Goal: Use online tool/utility: Utilize a website feature to perform a specific function

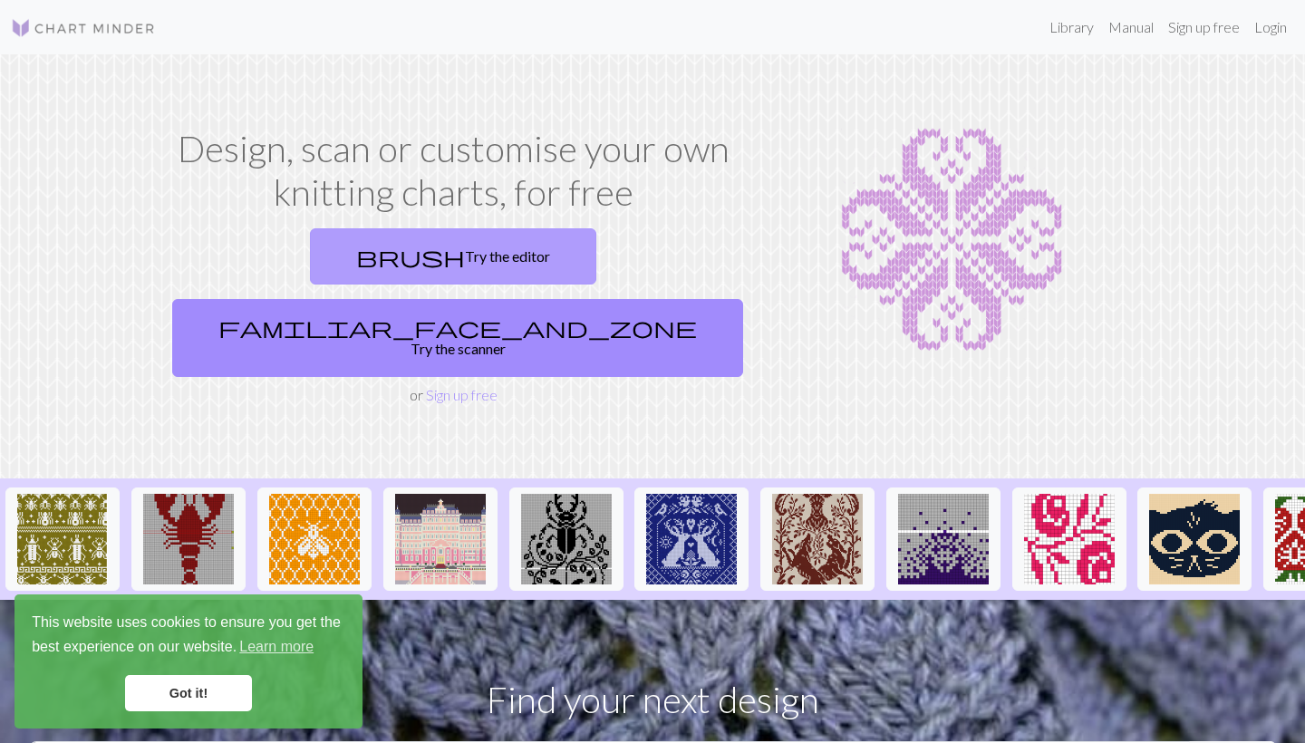
click at [351, 261] on link "brush Try the editor" at bounding box center [453, 256] width 286 height 56
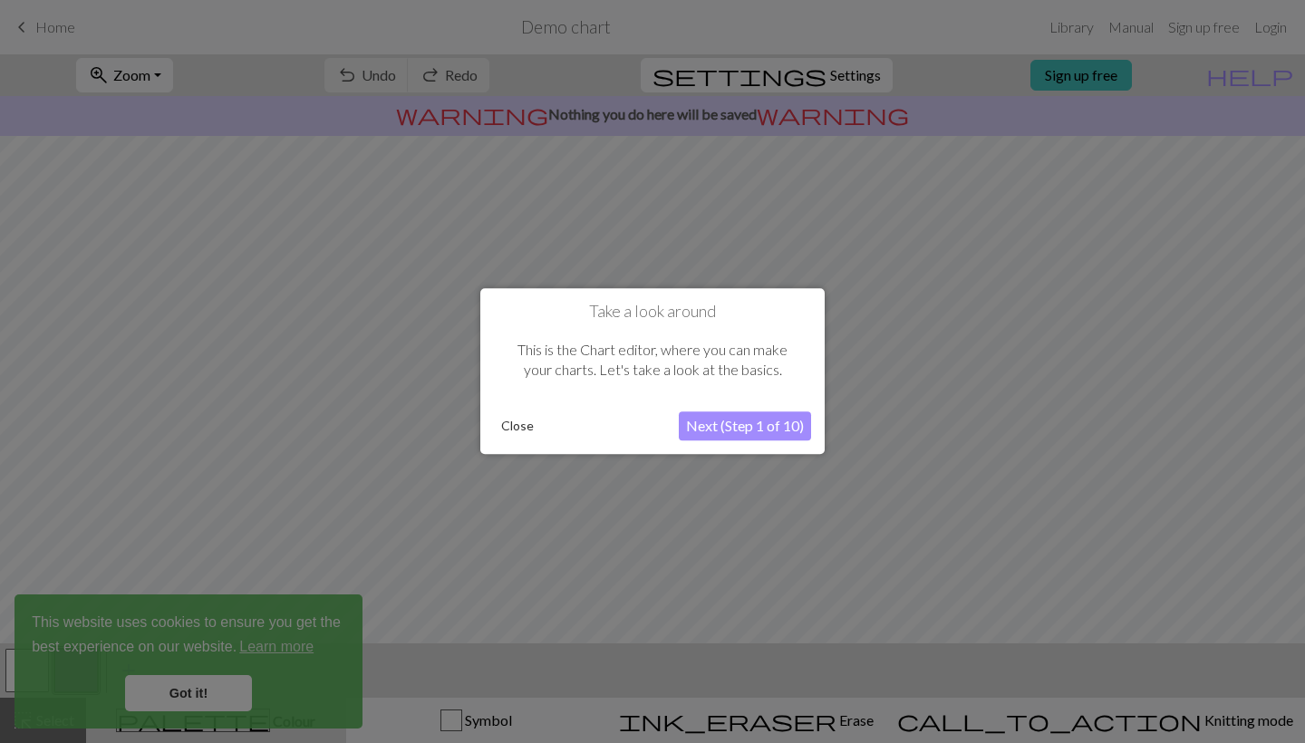
click at [742, 420] on button "Next (Step 1 of 10)" at bounding box center [745, 426] width 132 height 29
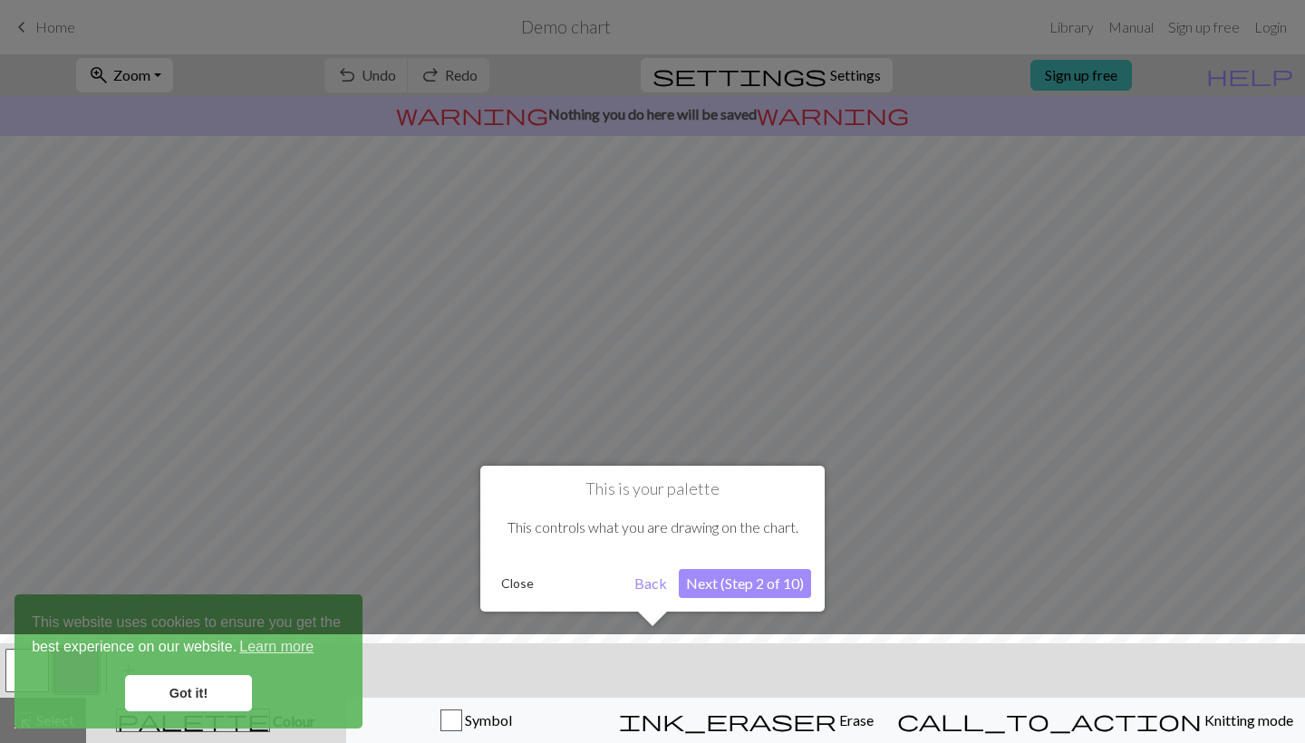
click at [743, 591] on button "Next (Step 2 of 10)" at bounding box center [745, 583] width 132 height 29
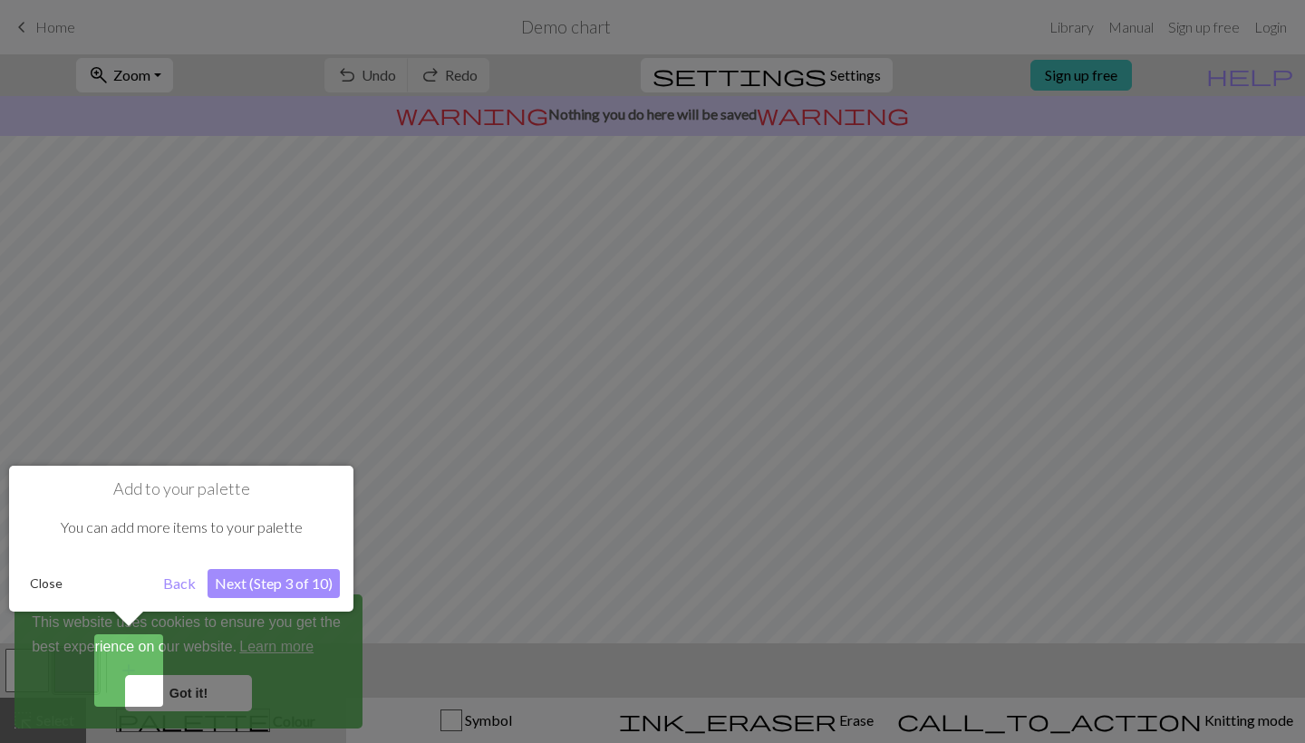
click at [246, 591] on button "Next (Step 3 of 10)" at bounding box center [273, 583] width 132 height 29
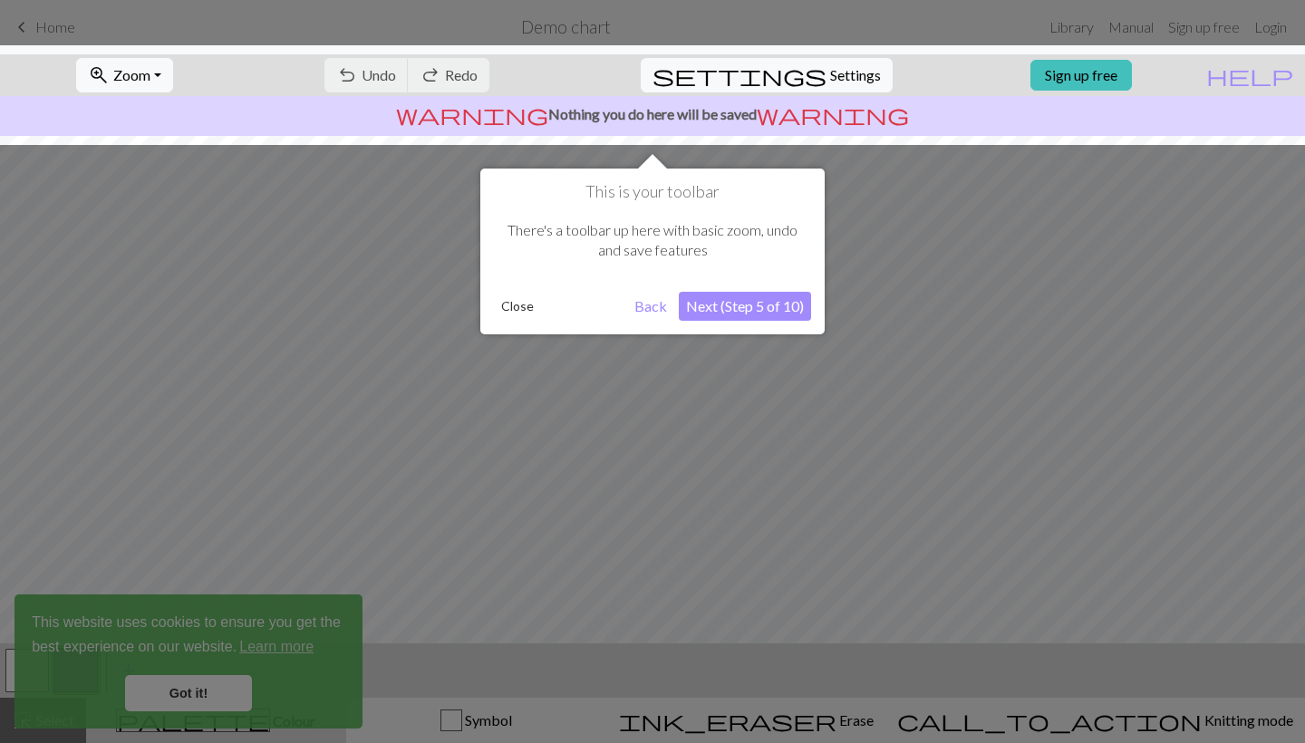
click at [720, 306] on button "Next (Step 5 of 10)" at bounding box center [745, 306] width 132 height 29
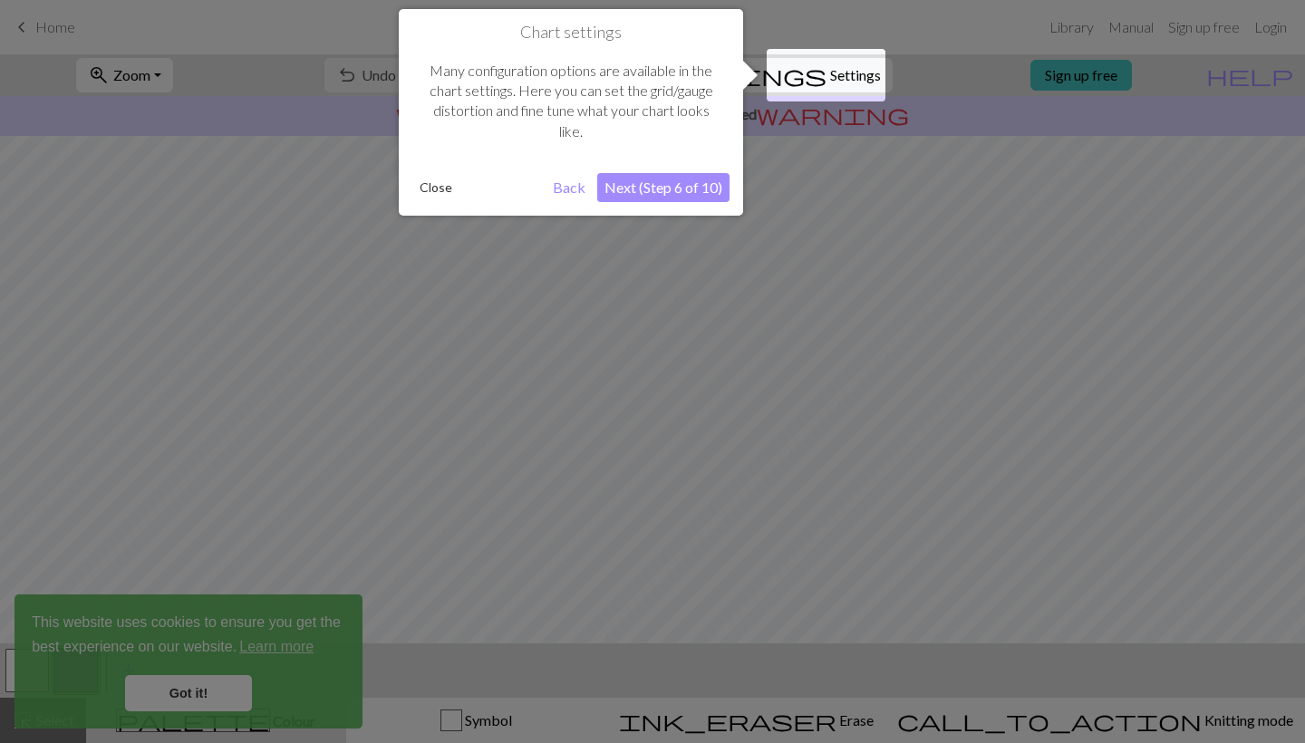
click at [675, 185] on button "Next (Step 6 of 10)" at bounding box center [663, 187] width 132 height 29
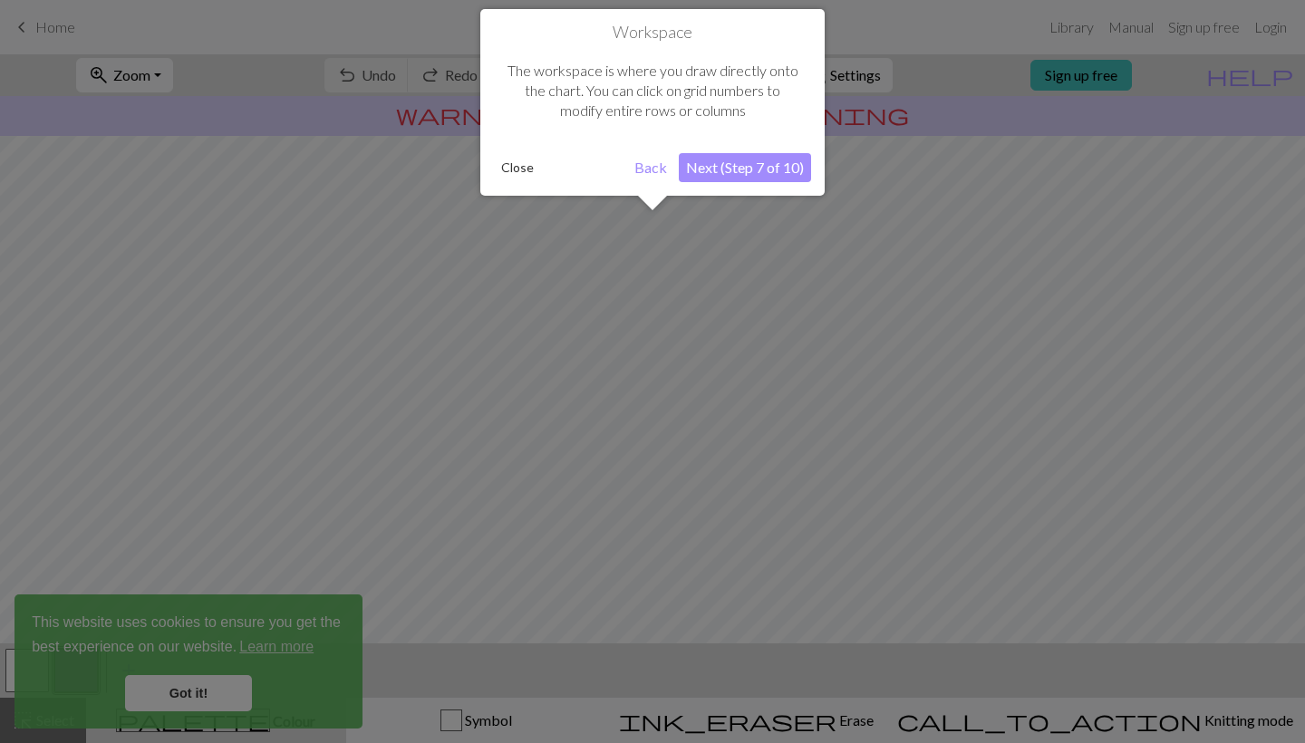
scroll to position [109, 0]
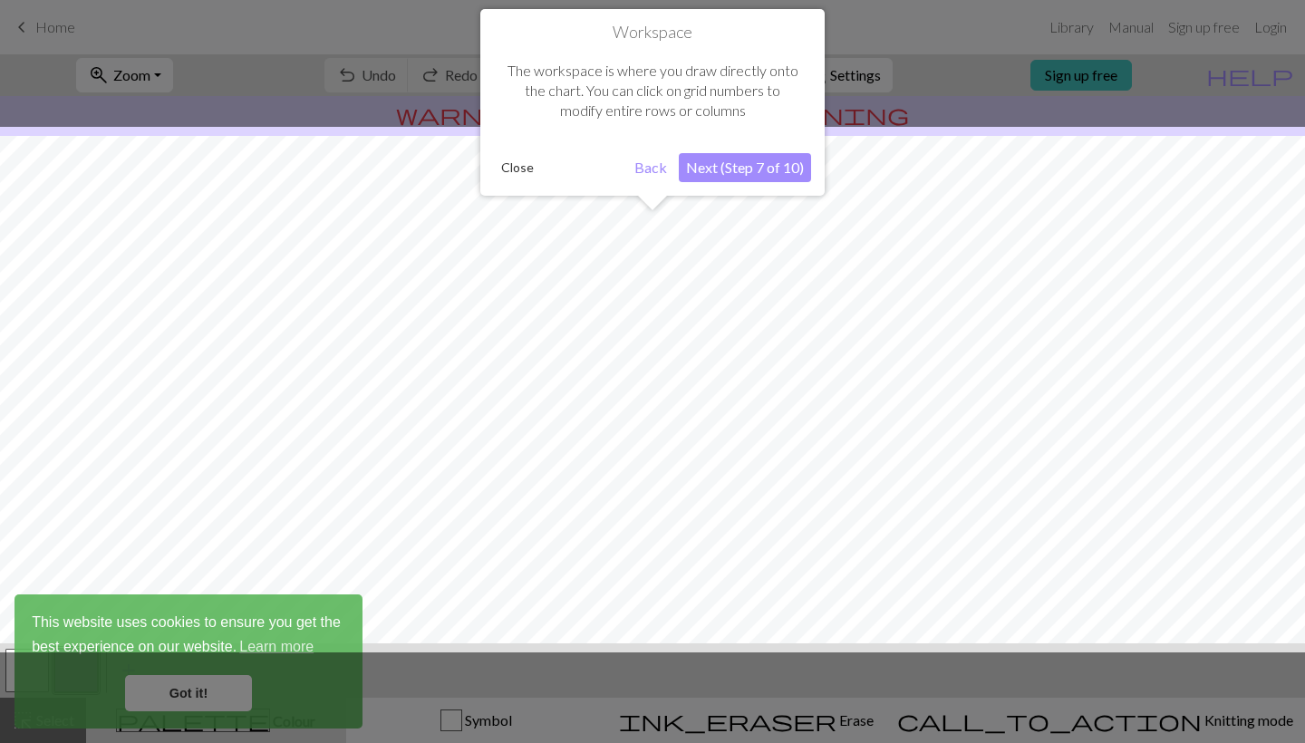
click at [714, 177] on button "Next (Step 7 of 10)" at bounding box center [745, 167] width 132 height 29
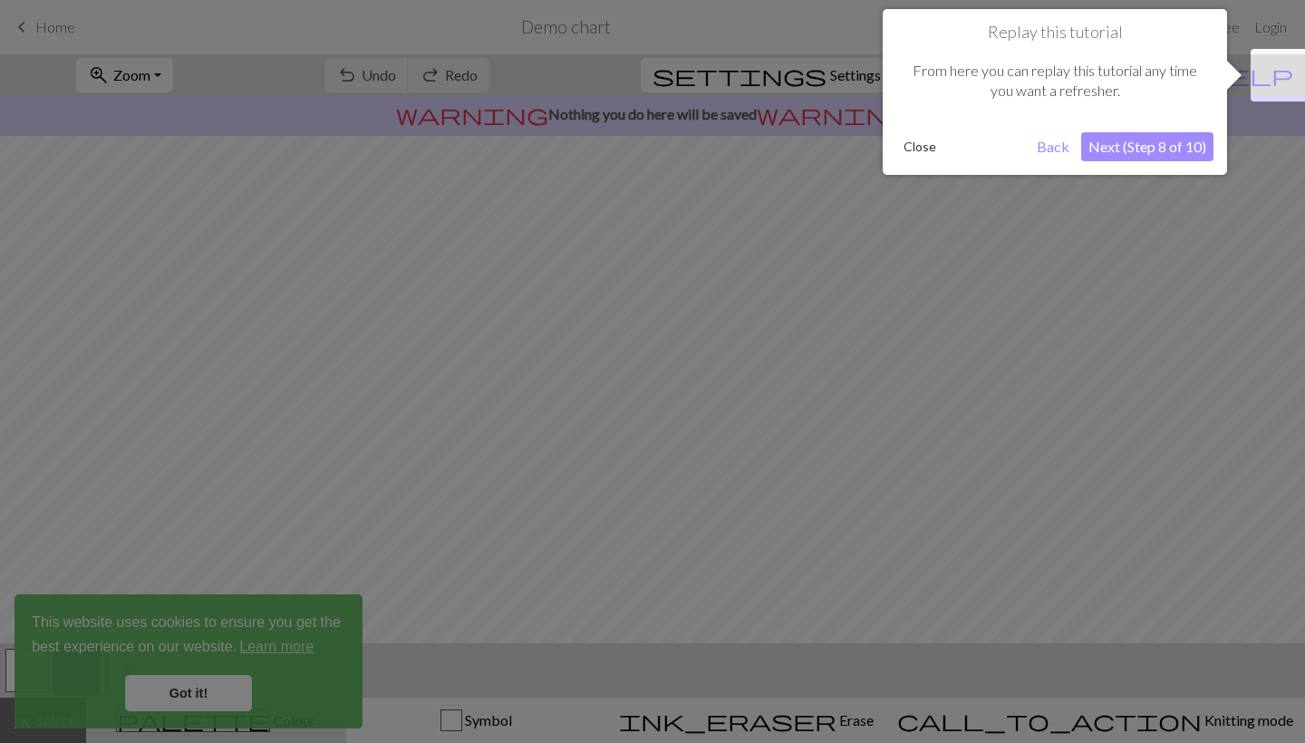
click at [934, 149] on button "Close" at bounding box center [919, 146] width 47 height 27
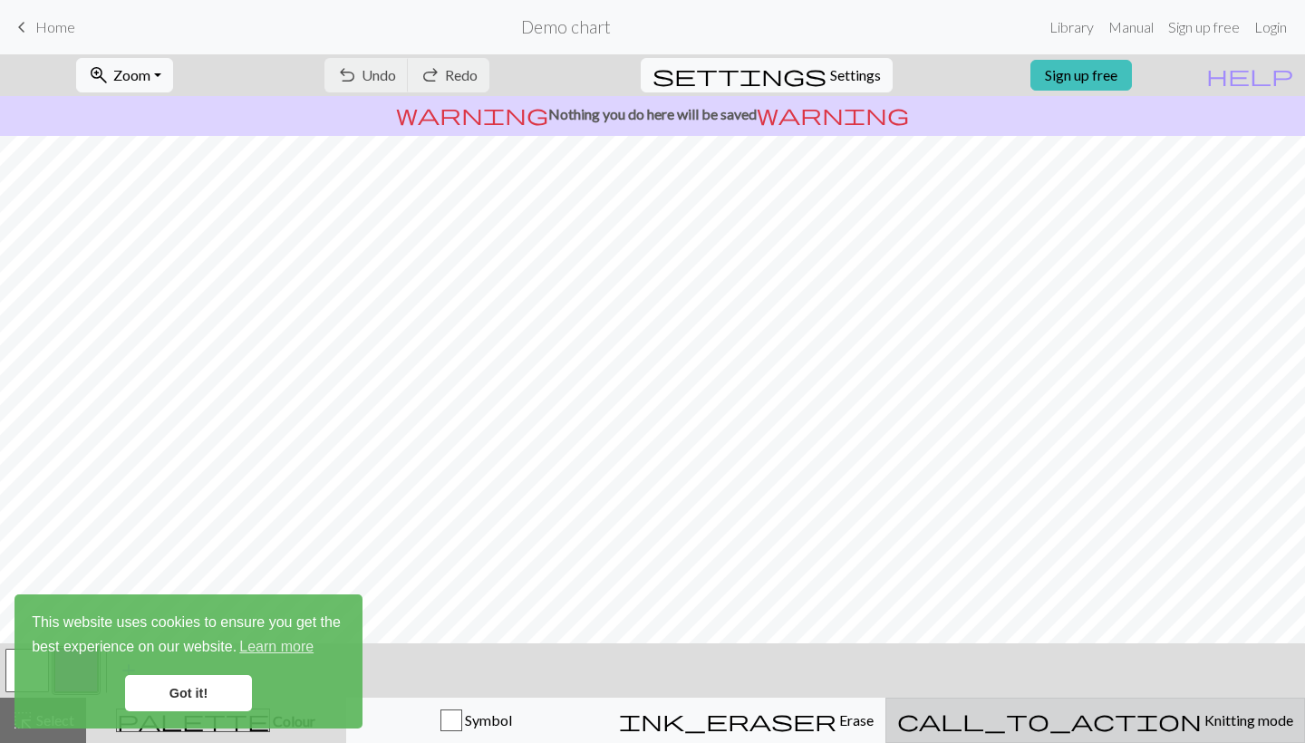
click at [1201, 726] on span "Knitting mode" at bounding box center [1247, 719] width 92 height 17
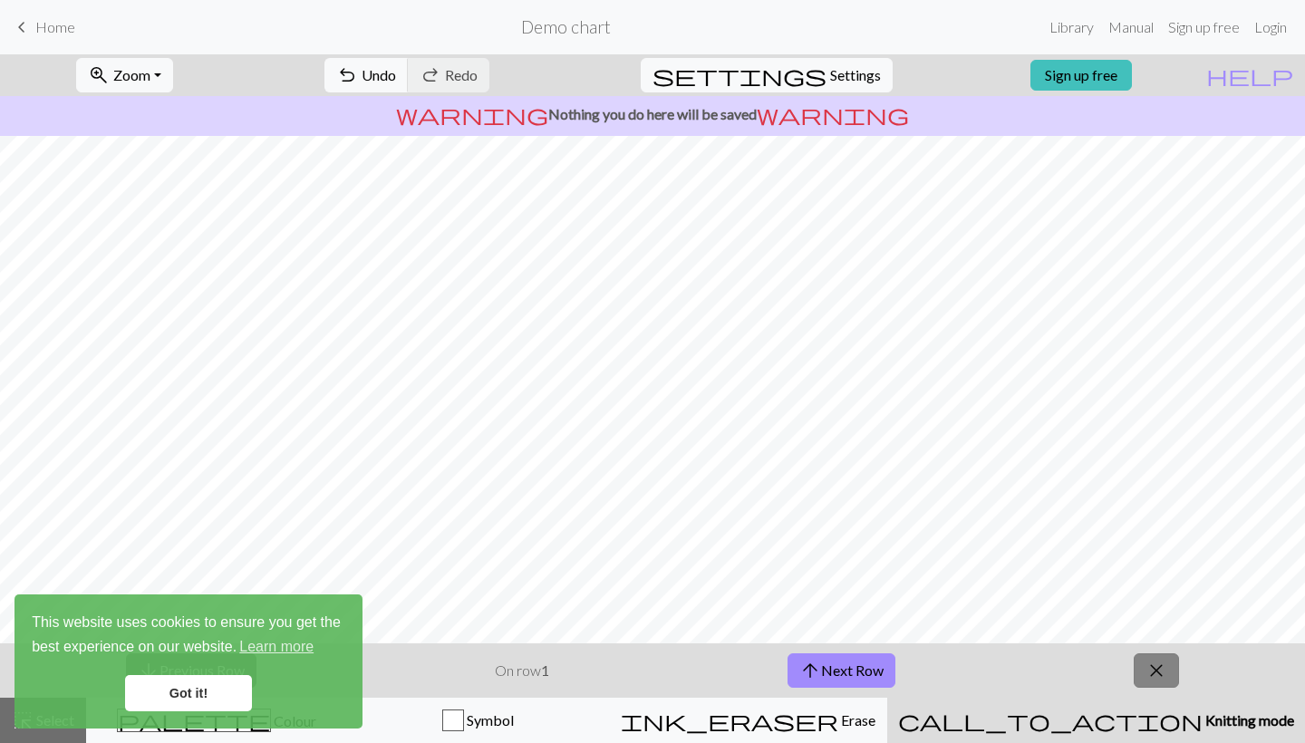
click at [1172, 673] on button "close" at bounding box center [1155, 670] width 45 height 34
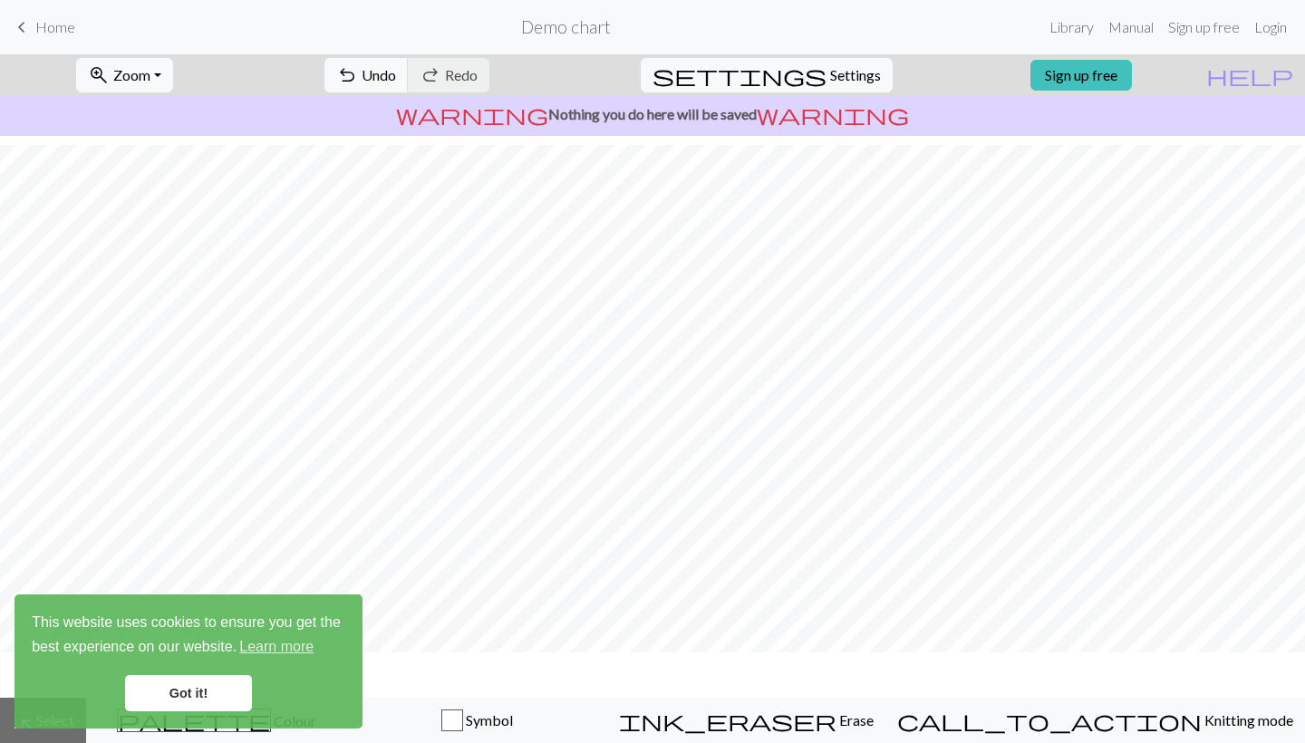
scroll to position [100, 0]
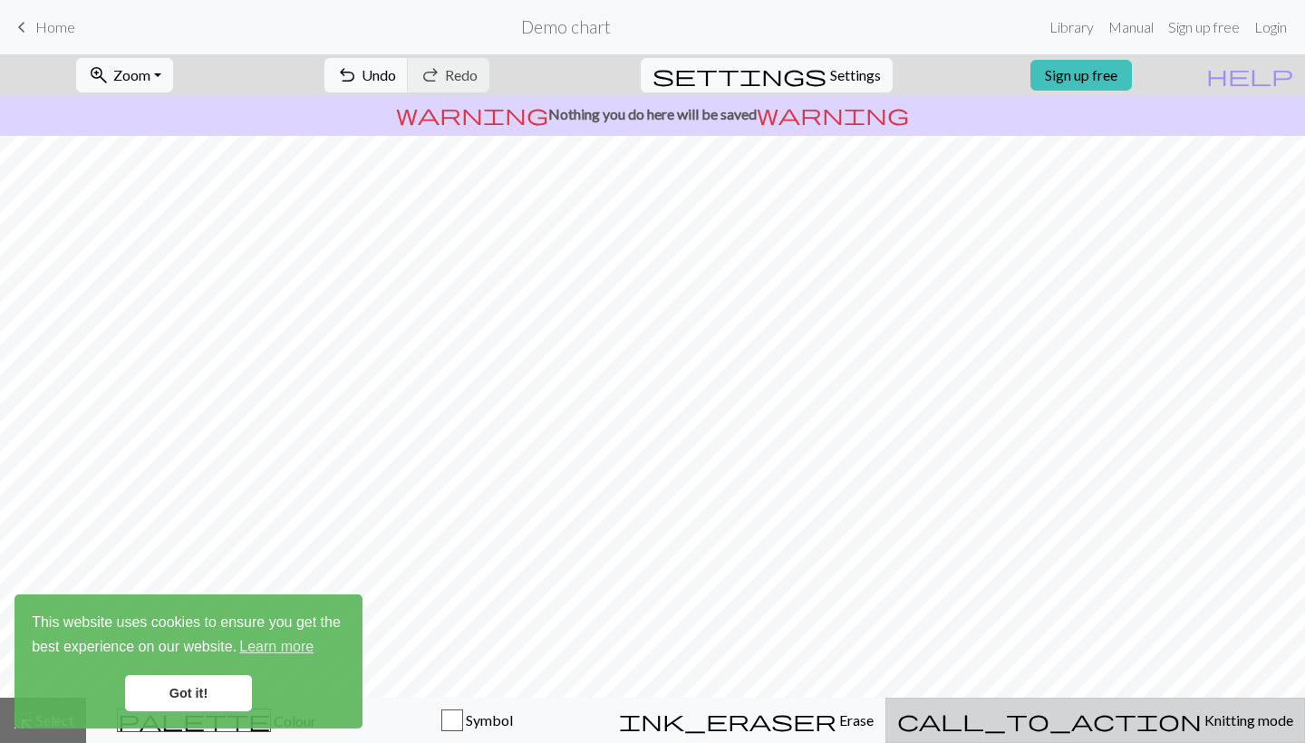
click at [1201, 722] on span "Knitting mode" at bounding box center [1247, 719] width 92 height 17
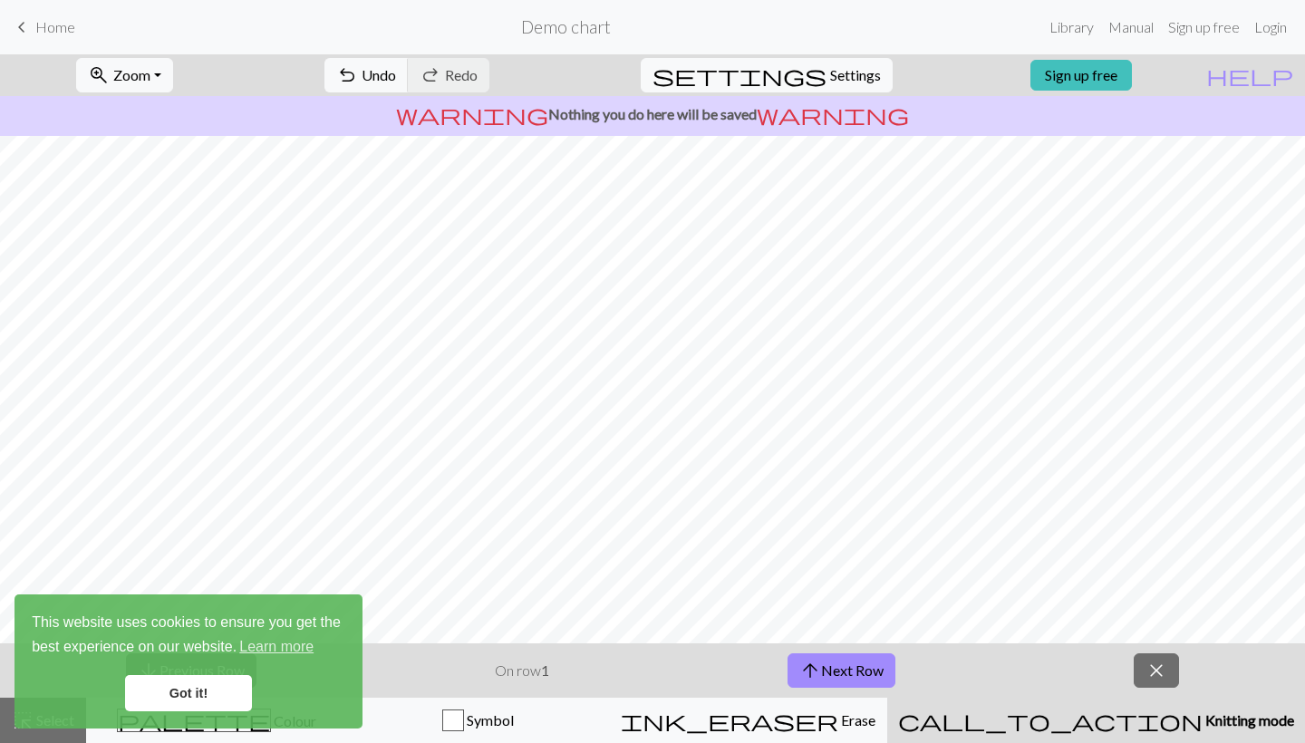
click at [181, 681] on link "Got it!" at bounding box center [188, 693] width 127 height 36
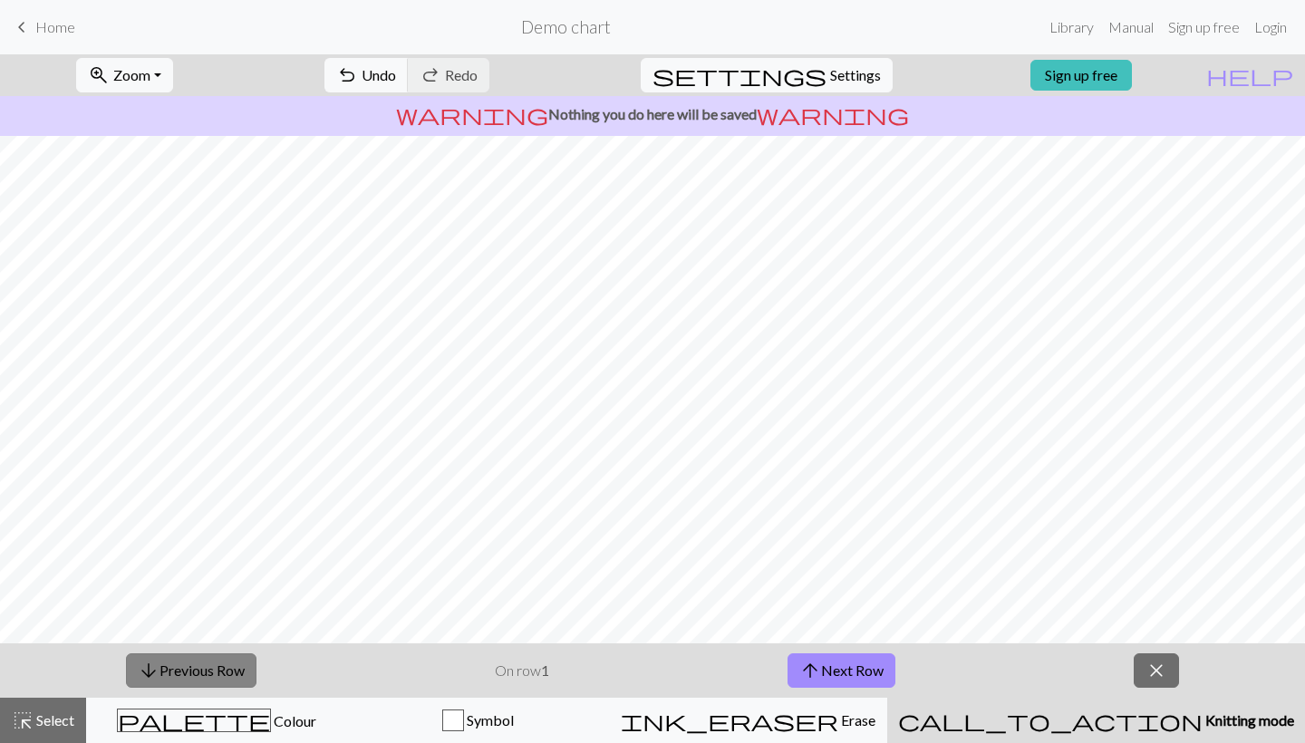
click at [227, 670] on button "arrow_downward Previous Row" at bounding box center [191, 670] width 130 height 34
click at [1157, 679] on span "close" at bounding box center [1156, 670] width 22 height 25
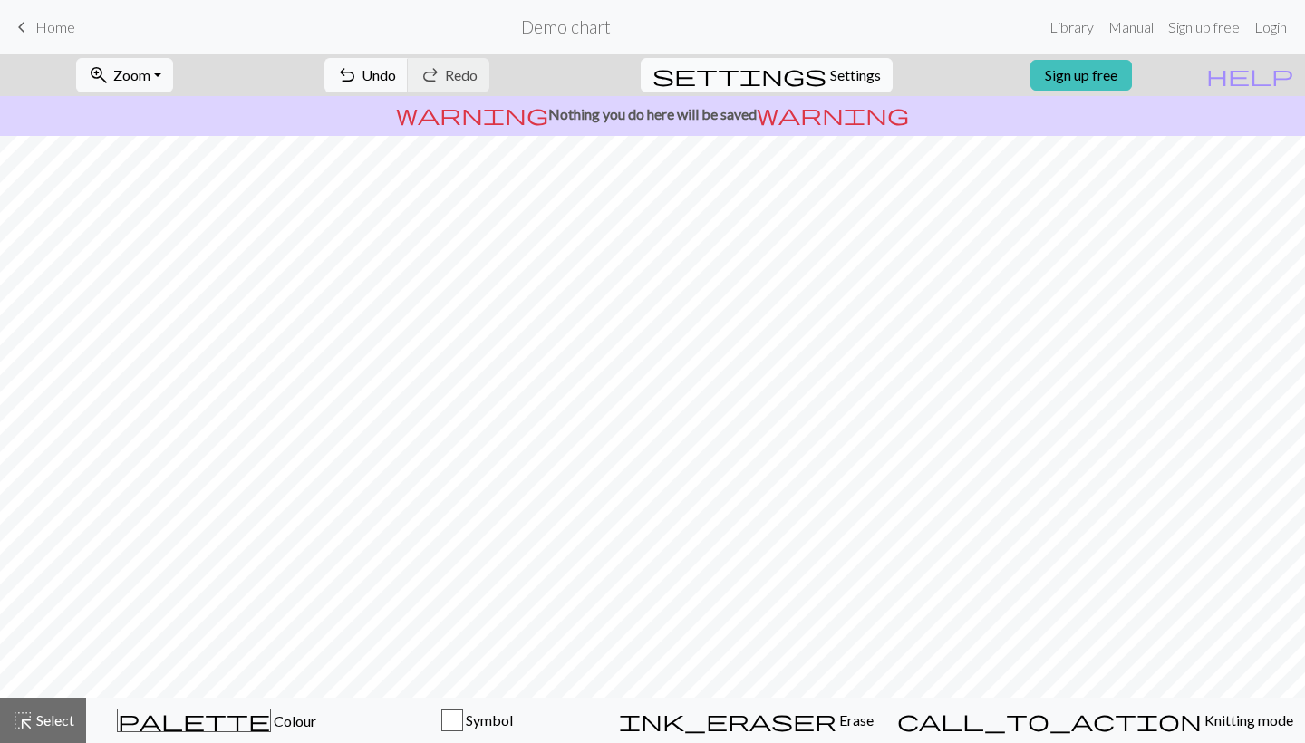
click at [830, 71] on span "Settings" at bounding box center [855, 75] width 51 height 22
select select "aran"
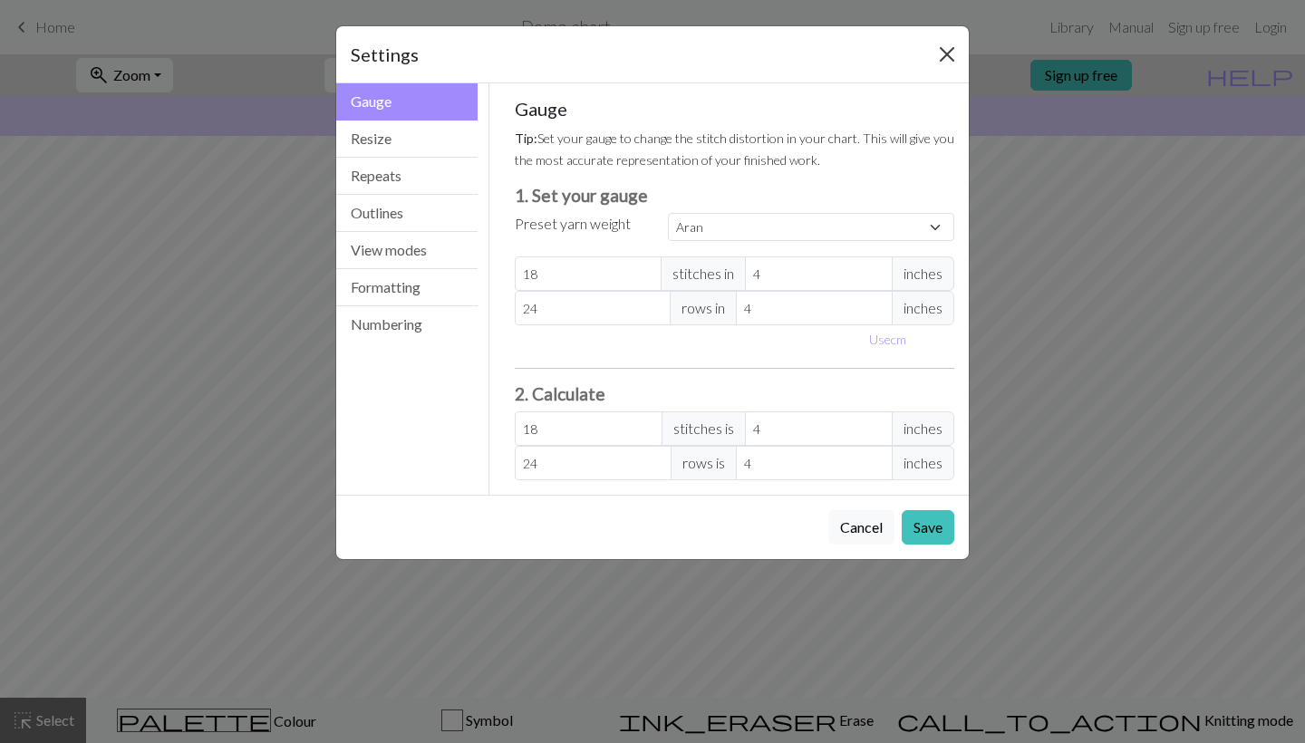
click at [949, 53] on button "Close" at bounding box center [946, 54] width 29 height 29
